Goal: Check status: Check status

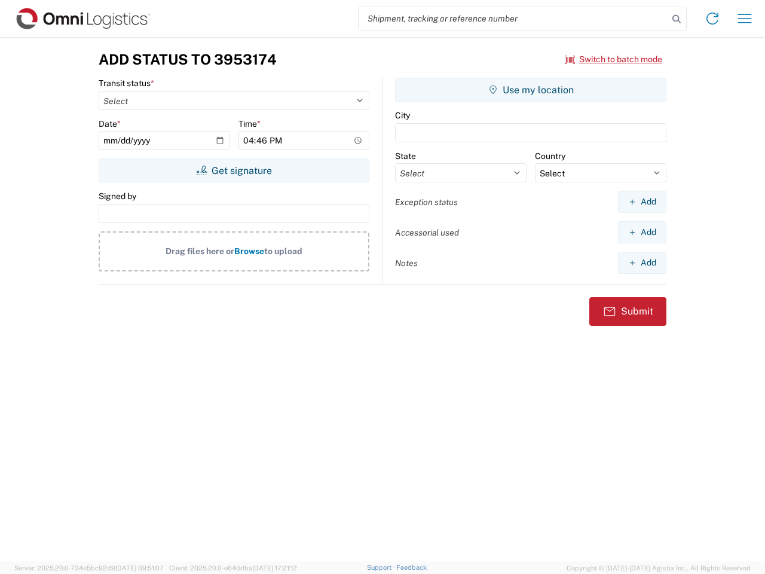
click at [514, 19] on input "search" at bounding box center [514, 18] width 310 height 23
click at [677, 19] on icon at bounding box center [677, 19] width 17 height 17
click at [713, 19] on icon at bounding box center [712, 18] width 19 height 19
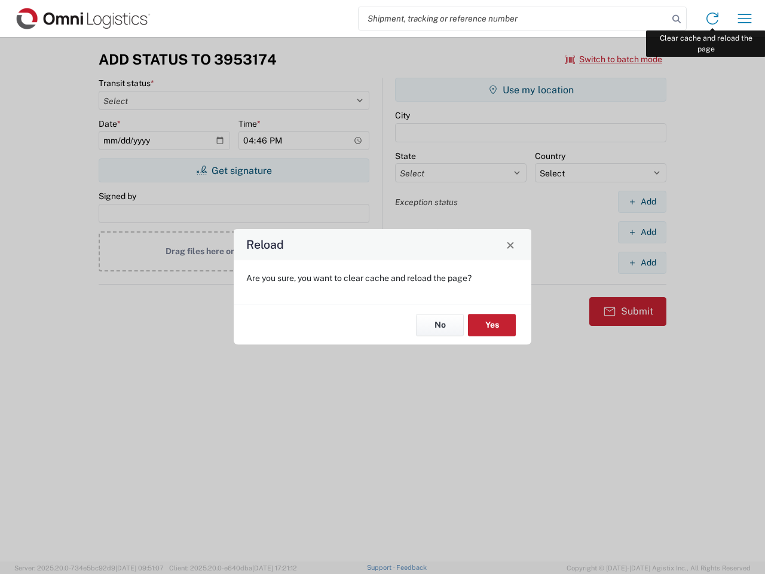
click at [745, 19] on div "Reload Are you sure, you want to clear cache and reload the page? No Yes" at bounding box center [382, 287] width 765 height 574
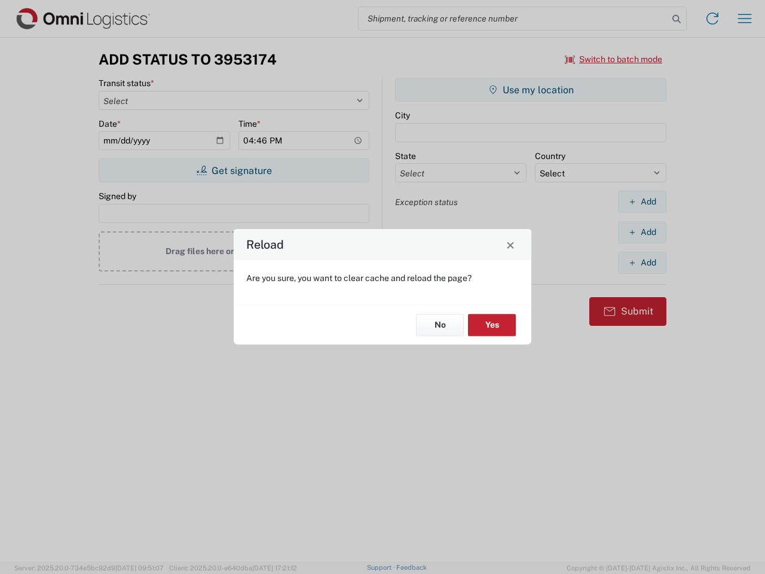
click at [614, 59] on div "Reload Are you sure, you want to clear cache and reload the page? No Yes" at bounding box center [382, 287] width 765 height 574
click at [234, 170] on div "Reload Are you sure, you want to clear cache and reload the page? No Yes" at bounding box center [382, 287] width 765 height 574
click at [531, 90] on div "Reload Are you sure, you want to clear cache and reload the page? No Yes" at bounding box center [382, 287] width 765 height 574
click at [642, 202] on div "Reload Are you sure, you want to clear cache and reload the page? No Yes" at bounding box center [382, 287] width 765 height 574
click at [642, 232] on div "Reload Are you sure, you want to clear cache and reload the page? No Yes" at bounding box center [382, 287] width 765 height 574
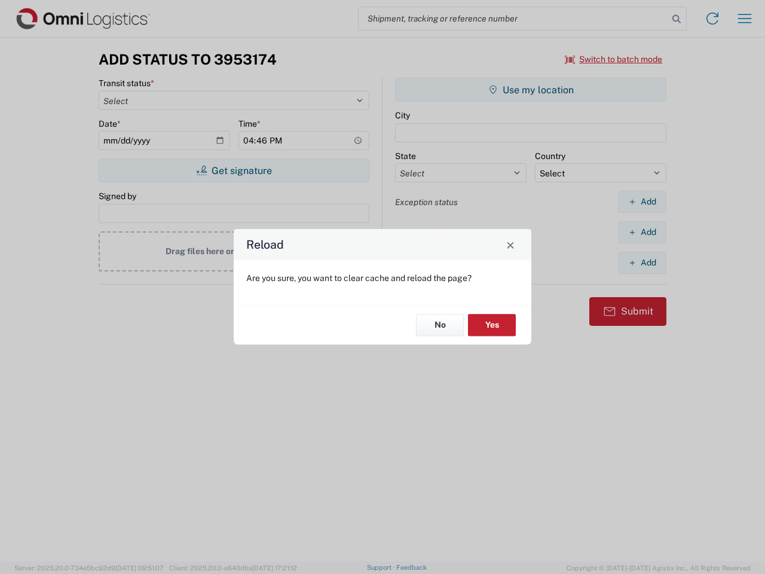
click at [642, 263] on div "Reload Are you sure, you want to clear cache and reload the page? No Yes" at bounding box center [382, 287] width 765 height 574
